Goal: Register for event/course

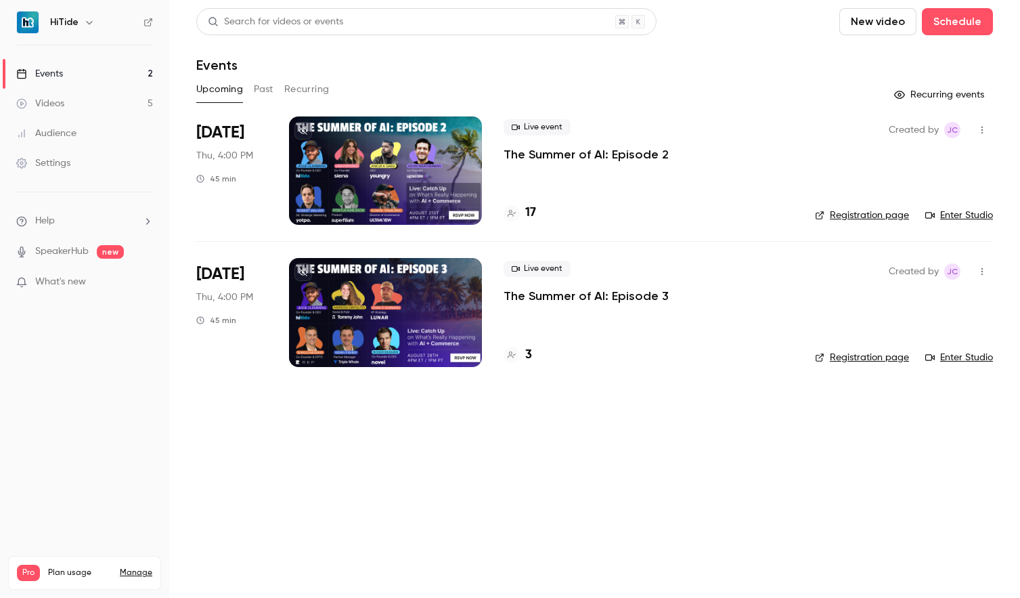
click at [644, 172] on div "Live event The Summer of AI: Episode 2 17" at bounding box center [649, 170] width 290 height 108
click at [359, 136] on div at bounding box center [385, 170] width 193 height 108
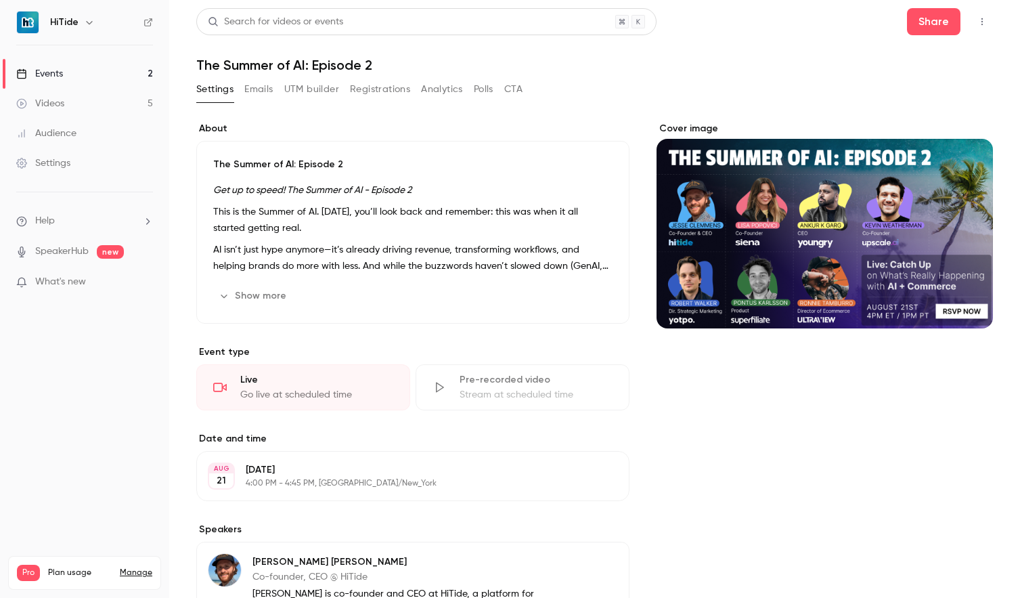
click at [364, 96] on button "Registrations" at bounding box center [380, 90] width 60 height 22
